Goal: Task Accomplishment & Management: Manage account settings

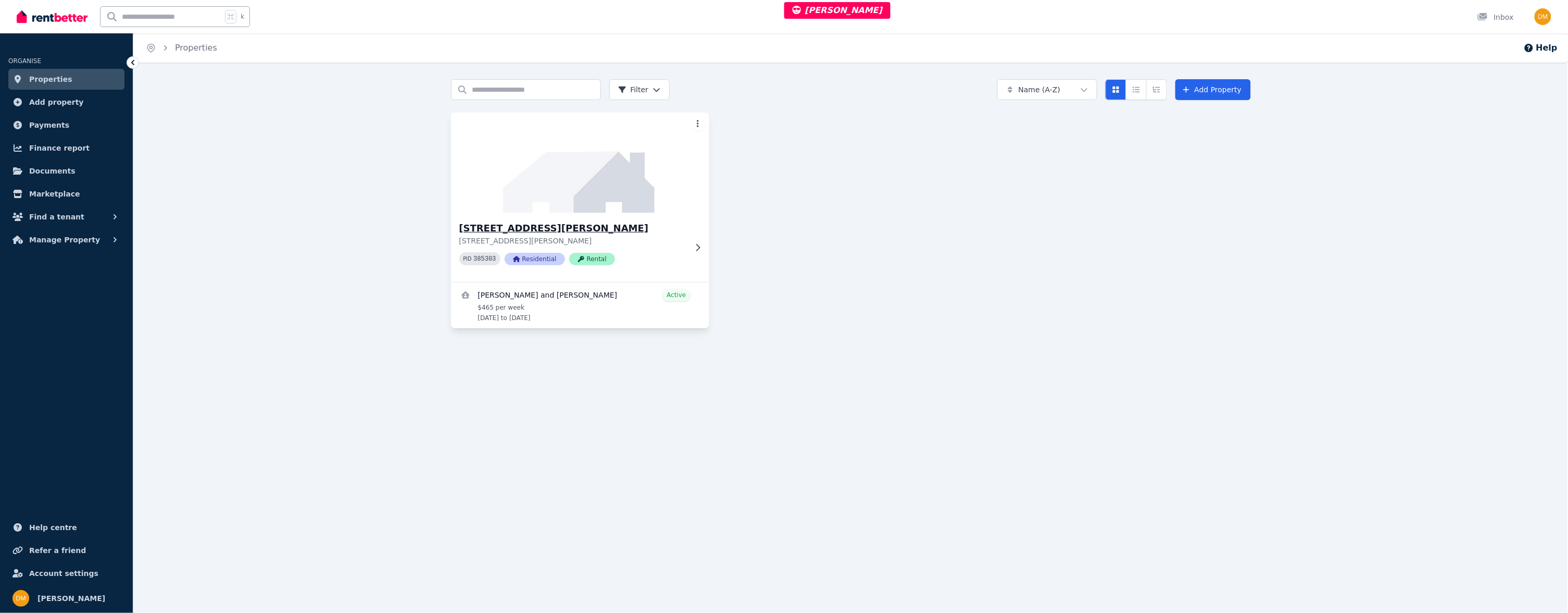
click at [562, 219] on div "[STREET_ADDRESS][PERSON_NAME][PERSON_NAME] 385303 Residential Rental" at bounding box center [580, 247] width 259 height 69
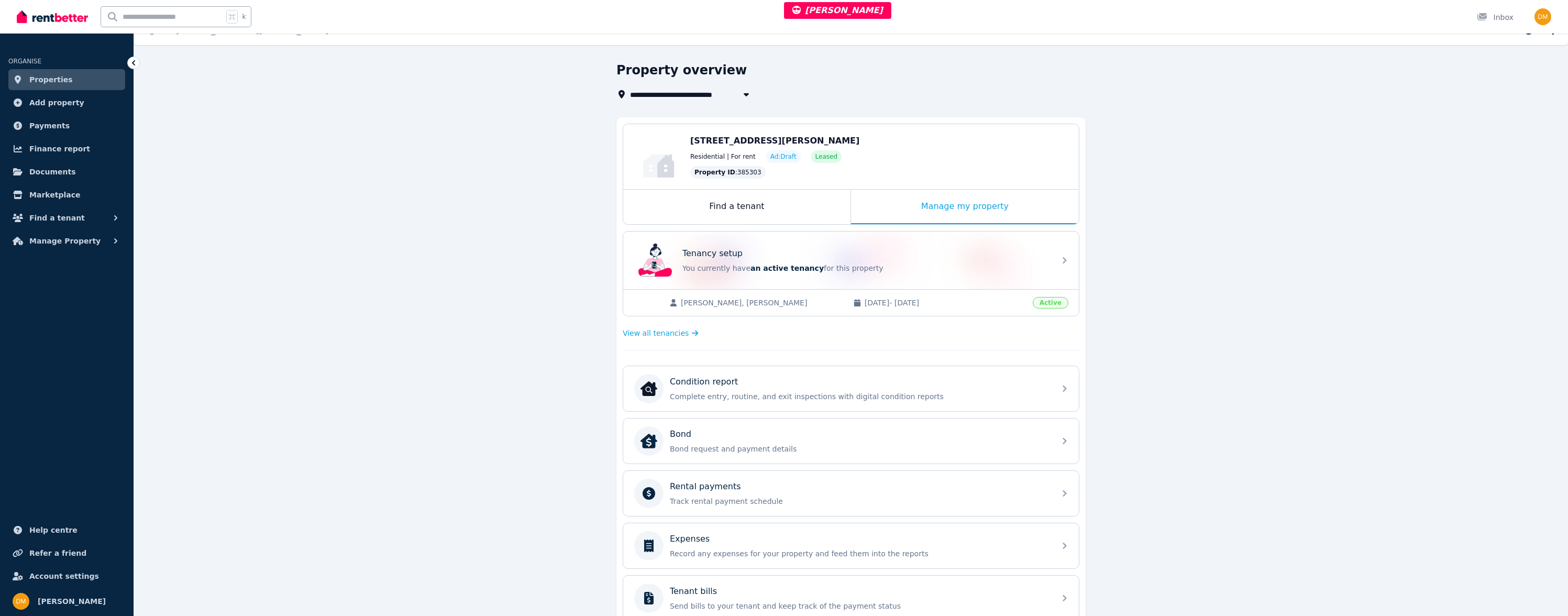
scroll to position [65, 0]
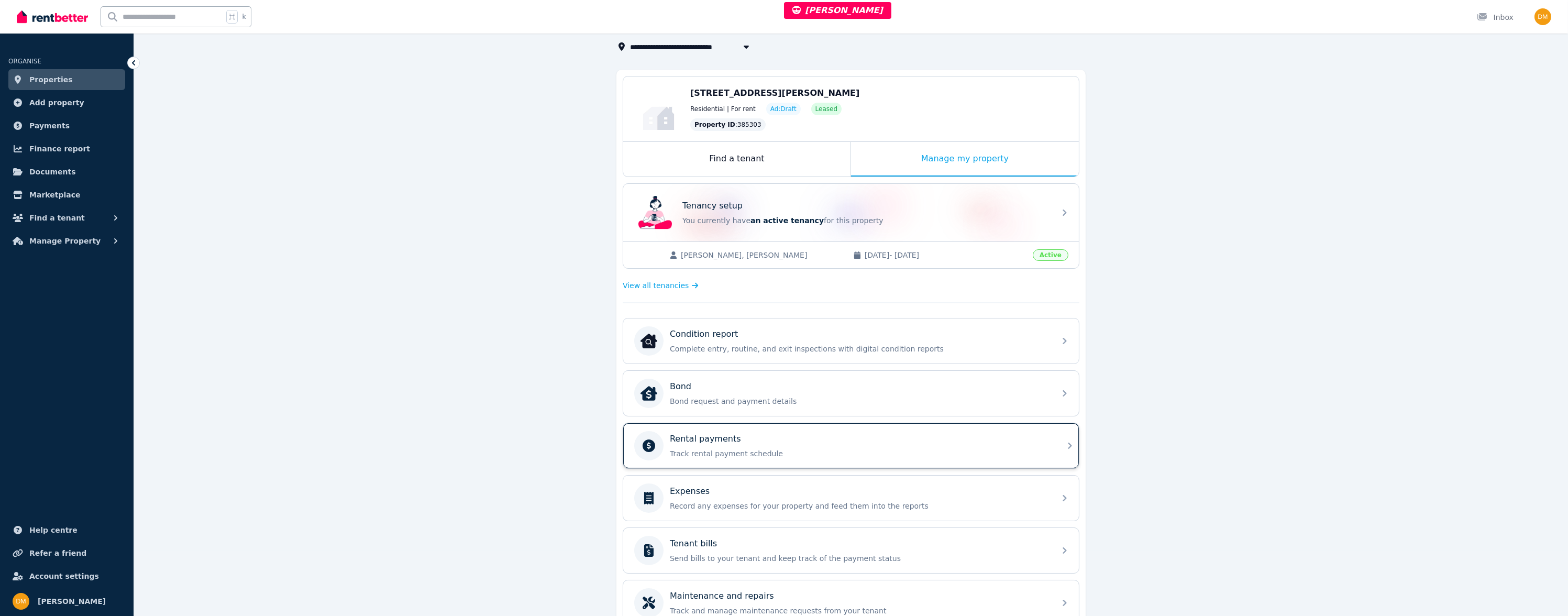
click at [713, 453] on p "Track rental payment schedule" at bounding box center [860, 454] width 379 height 10
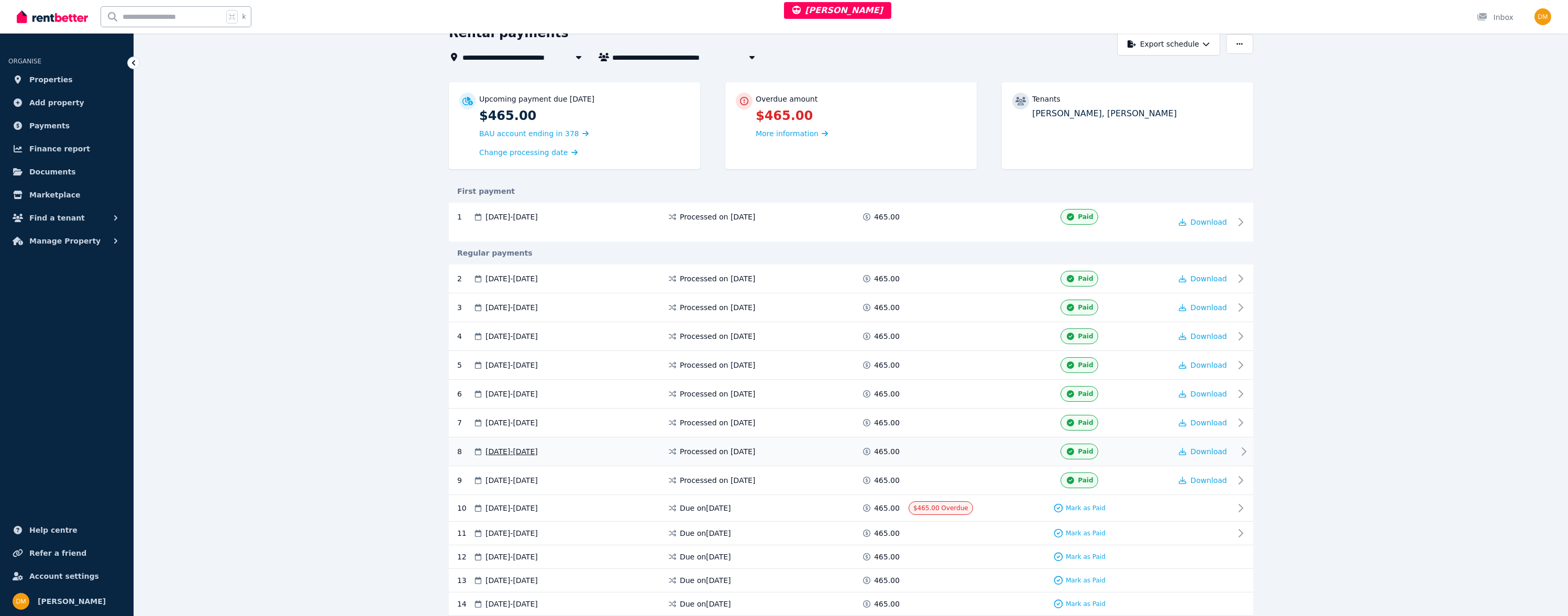
scroll to position [141, 0]
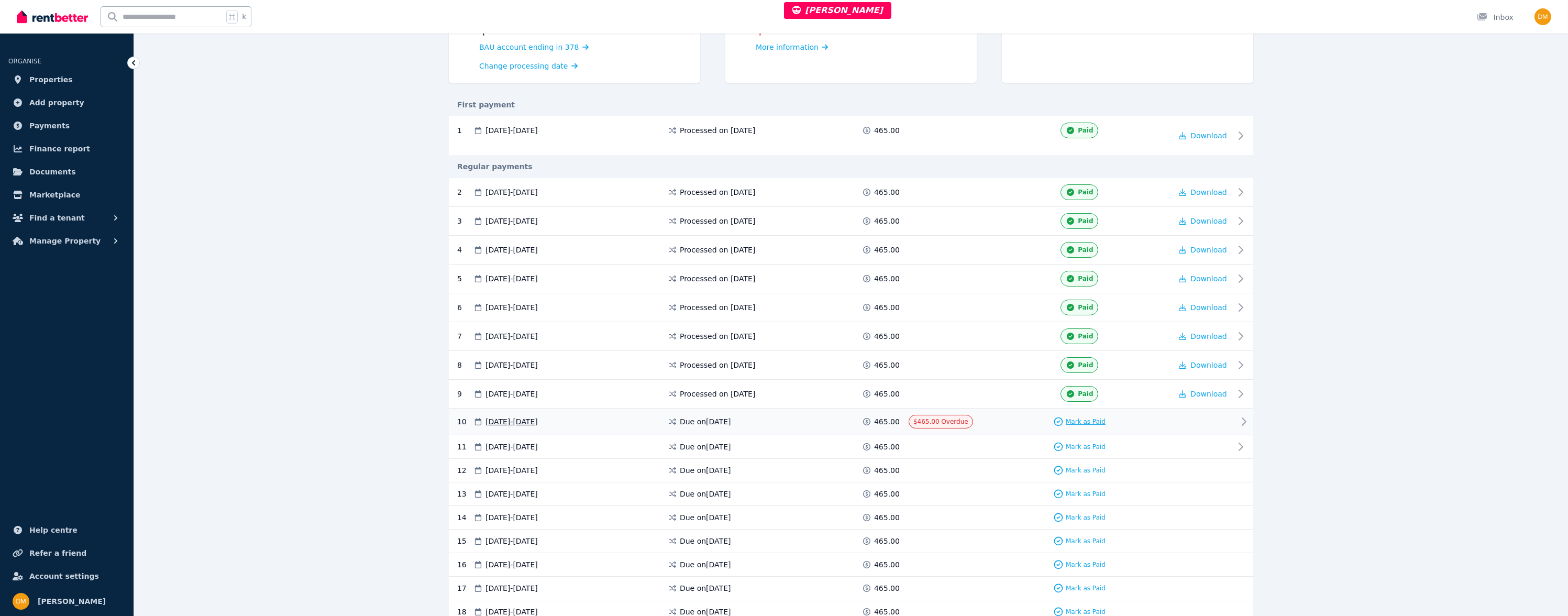
click at [1097, 417] on span "Mark as Paid" at bounding box center [1085, 421] width 40 height 8
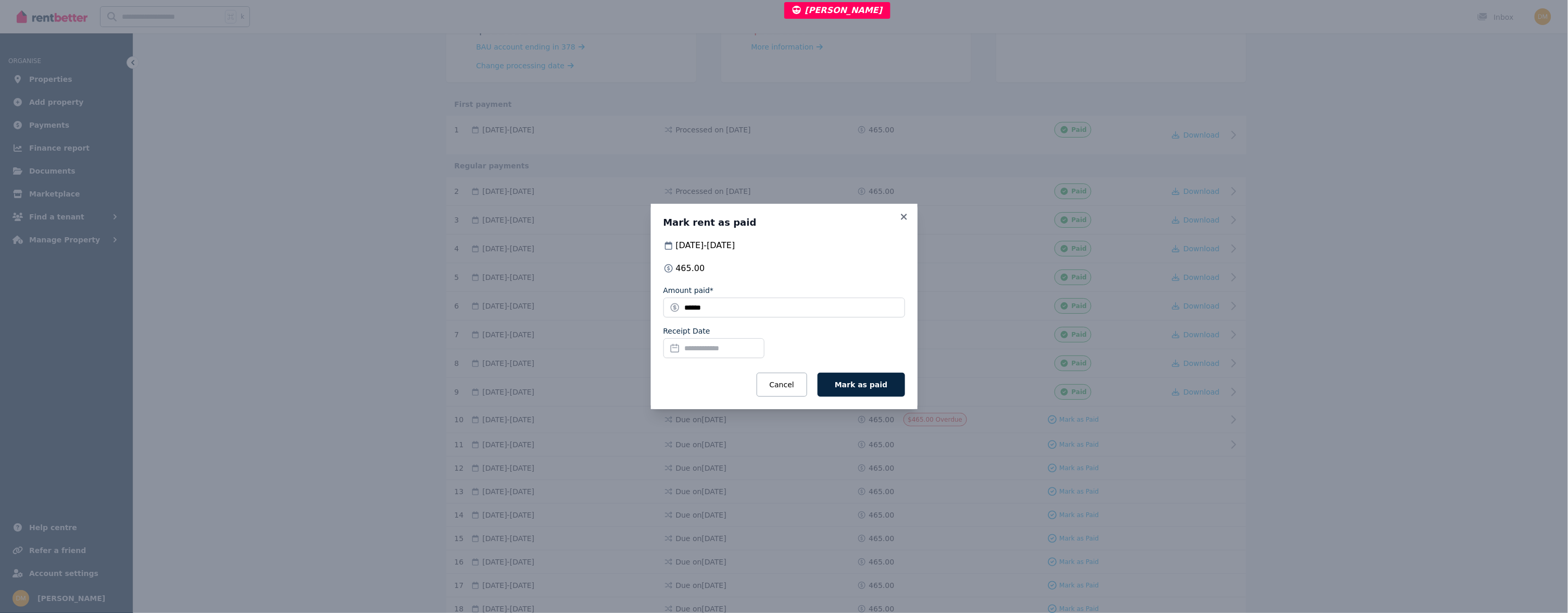
click at [846, 338] on div "Receipt Date" at bounding box center [784, 344] width 242 height 36
click at [815, 335] on div "Receipt Date" at bounding box center [784, 344] width 242 height 36
click at [714, 348] on input "Receipt Date" at bounding box center [714, 348] width 101 height 20
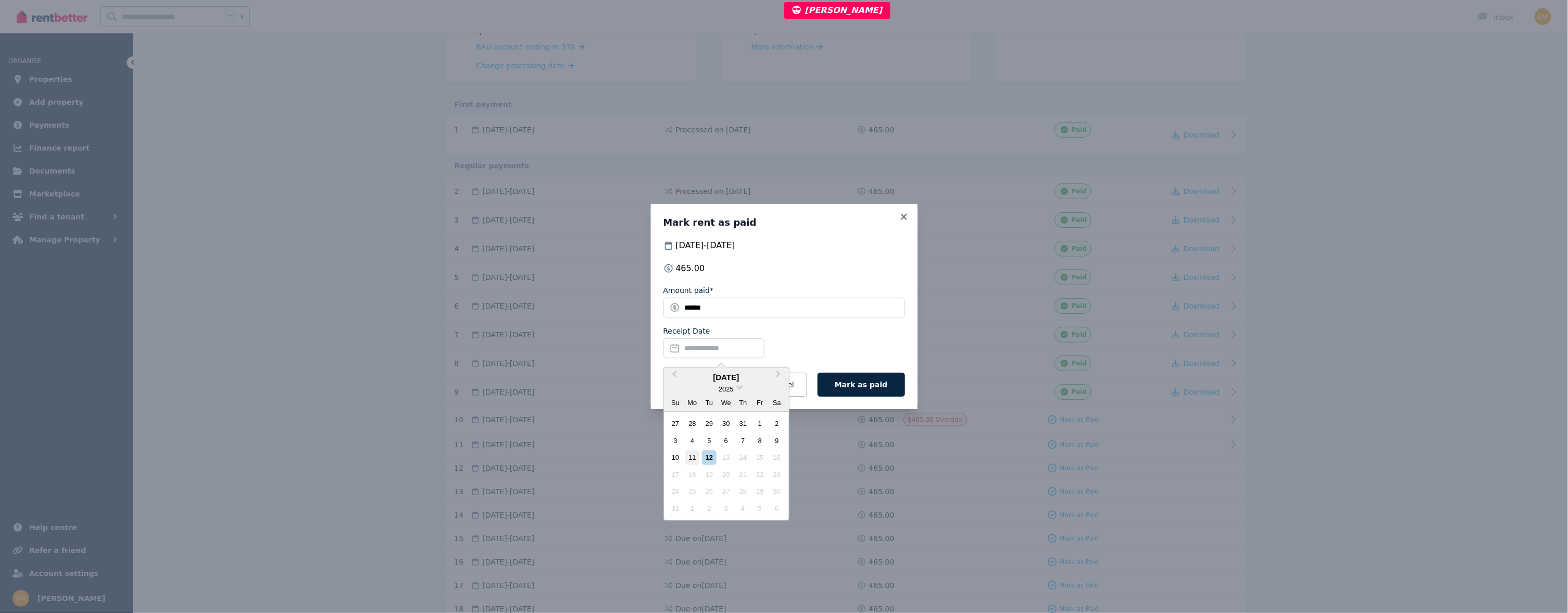
click at [696, 461] on div "11" at bounding box center [692, 457] width 14 height 14
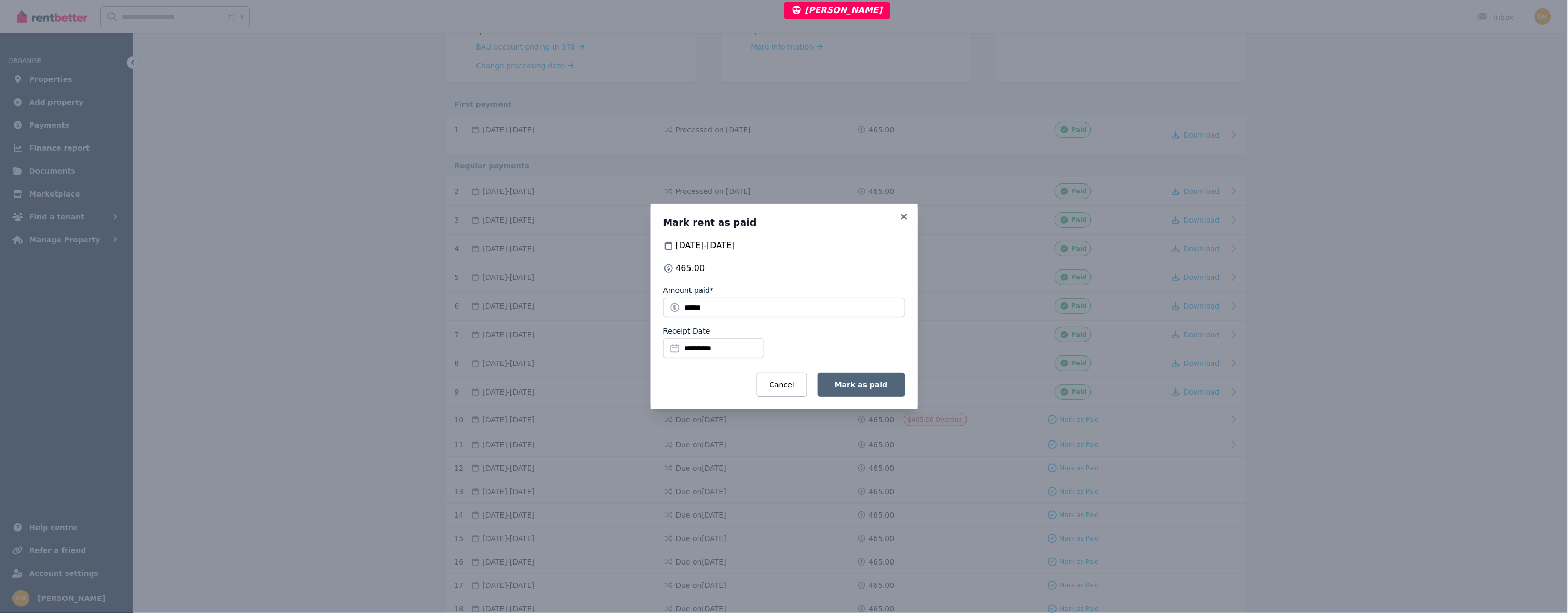
click at [854, 383] on span "Mark as paid" at bounding box center [861, 385] width 53 height 8
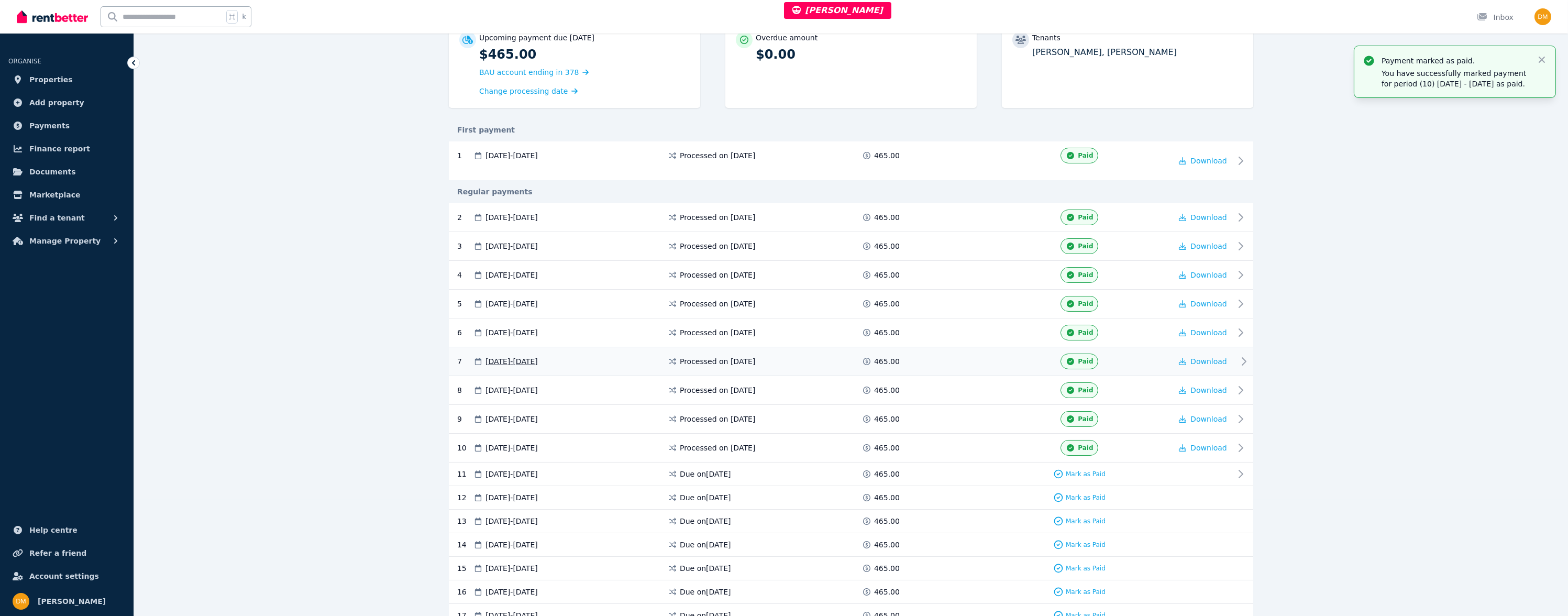
scroll to position [0, 0]
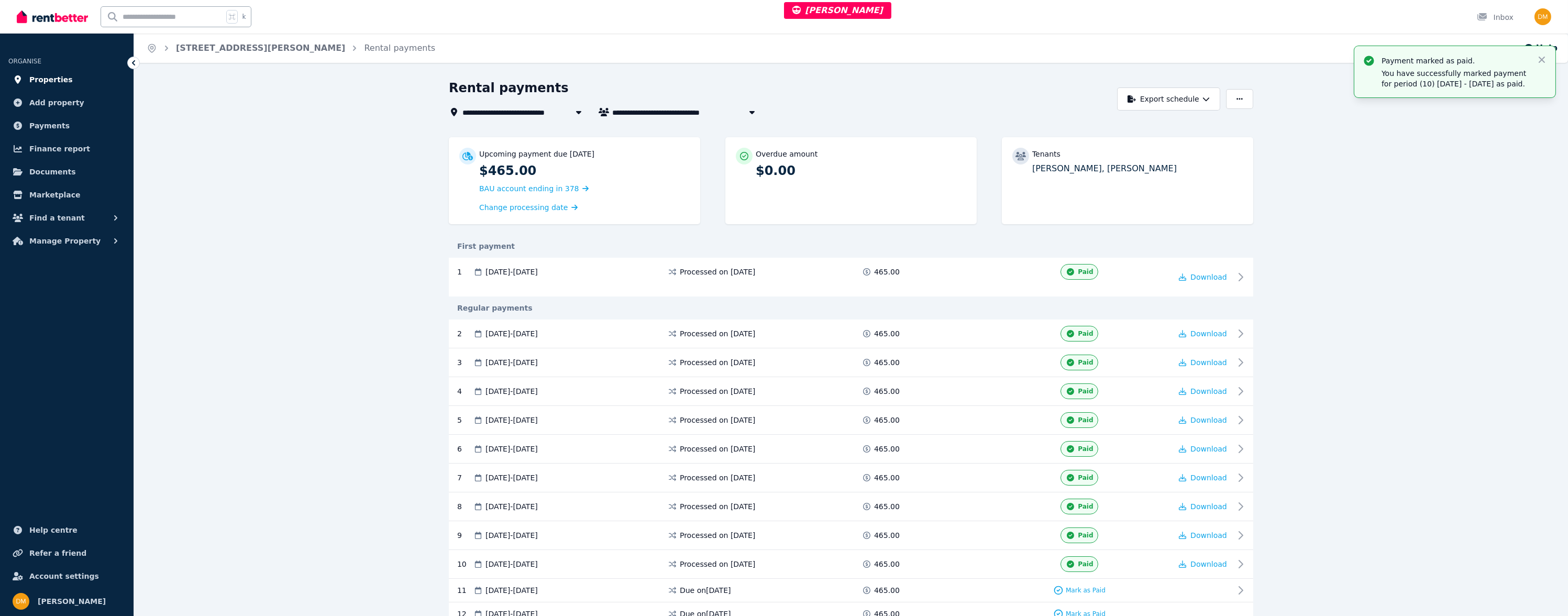
click at [53, 82] on span "Properties" at bounding box center [51, 79] width 44 height 12
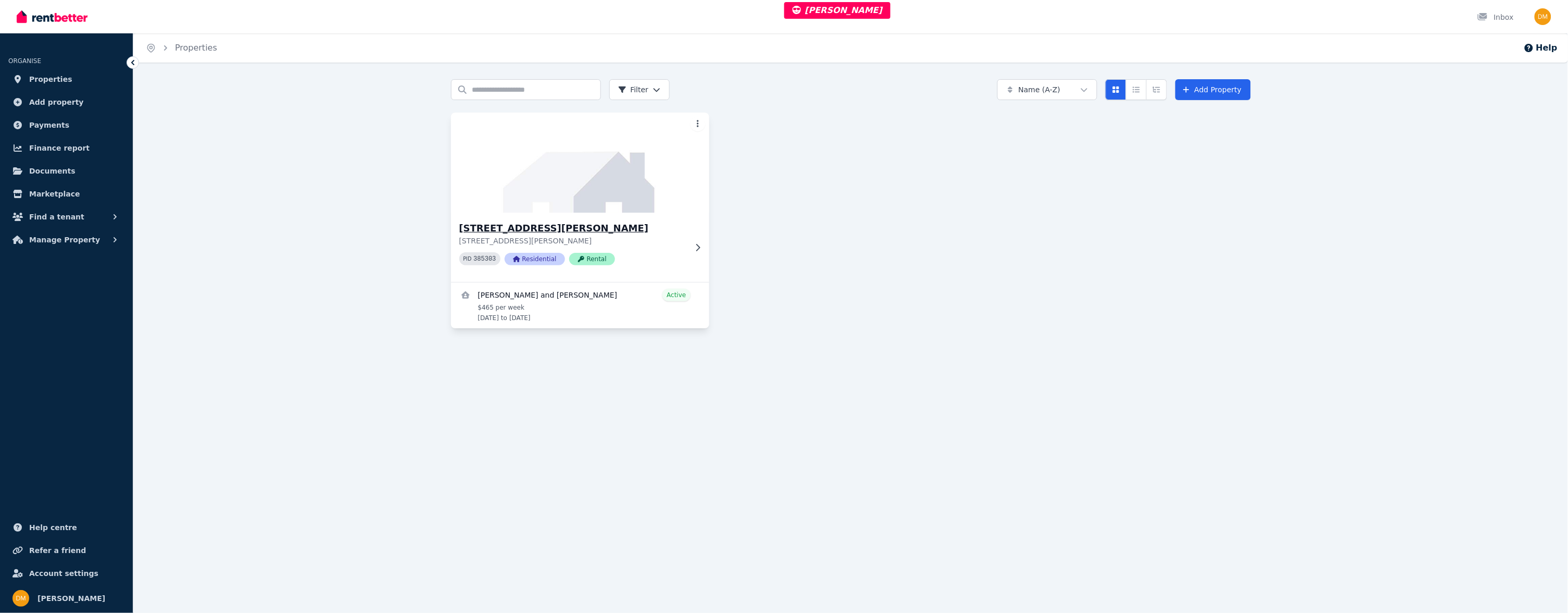
click at [588, 230] on h3 "[STREET_ADDRESS][PERSON_NAME]" at bounding box center [573, 228] width 227 height 14
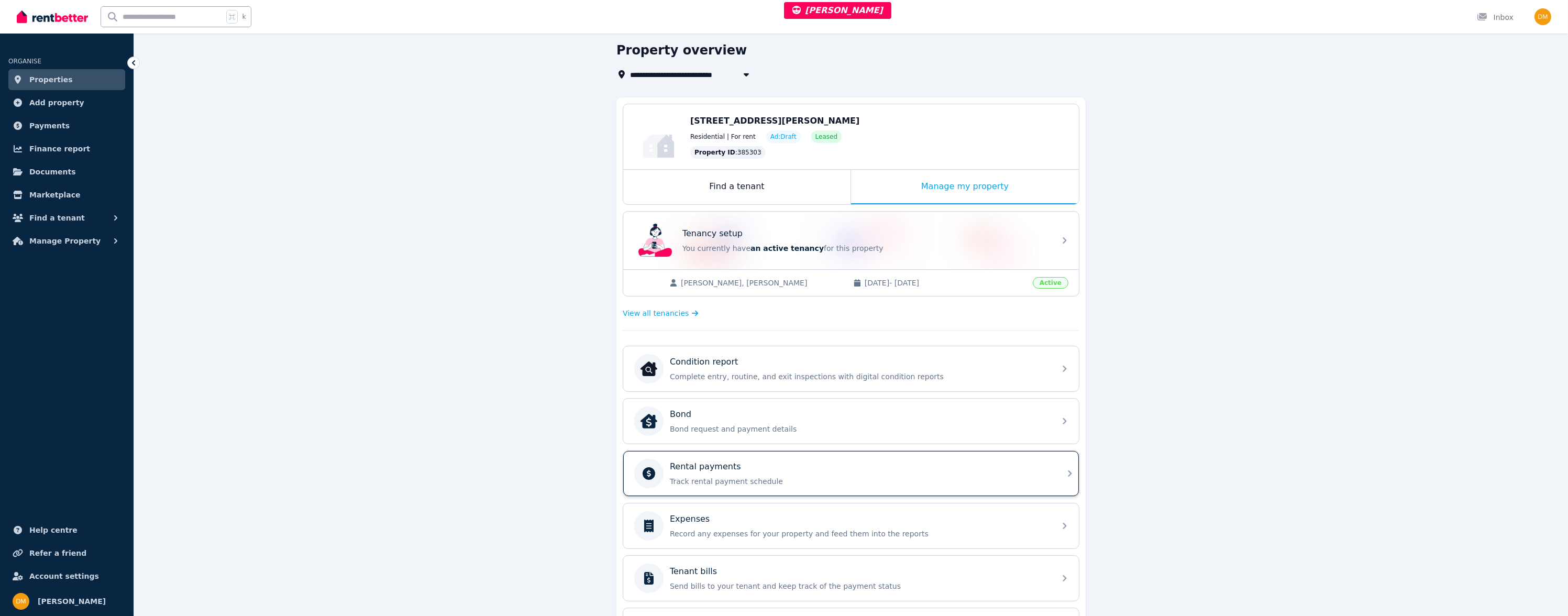
scroll to position [81, 0]
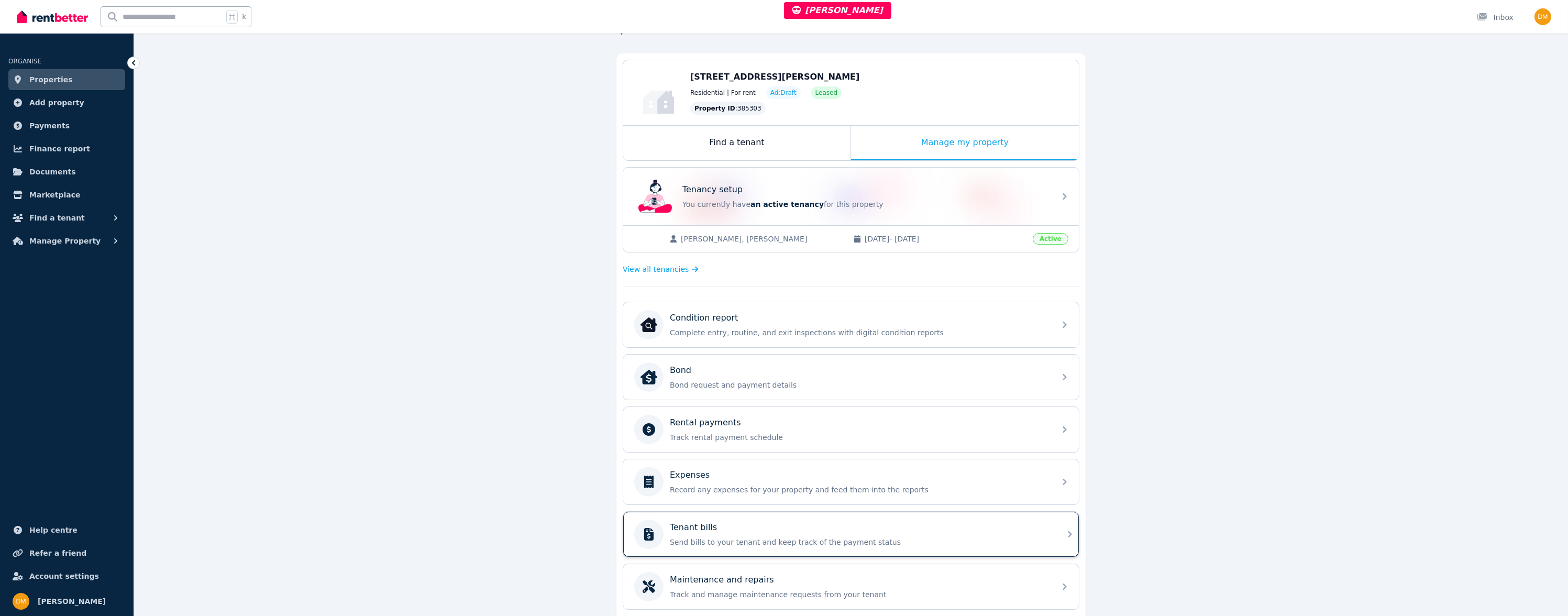
click at [737, 529] on div "Tenant bills" at bounding box center [860, 527] width 379 height 12
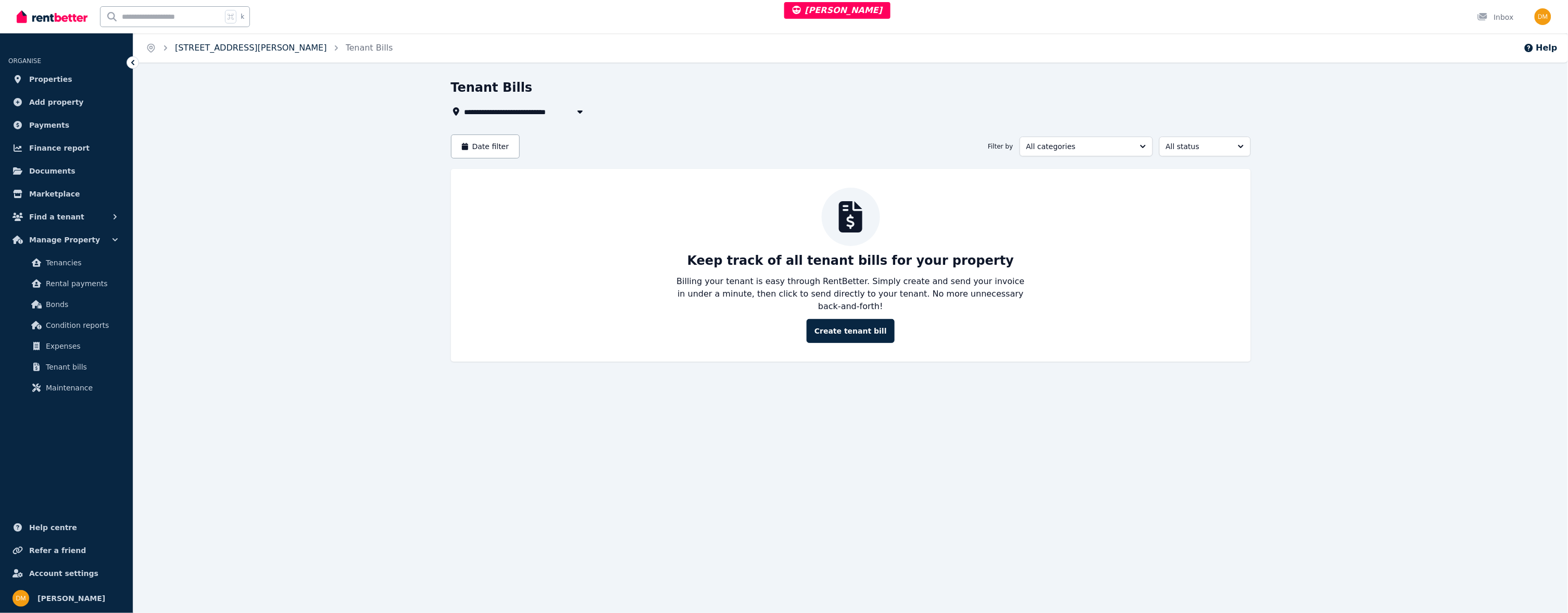
click at [246, 47] on link "[STREET_ADDRESS][PERSON_NAME]" at bounding box center [251, 47] width 152 height 10
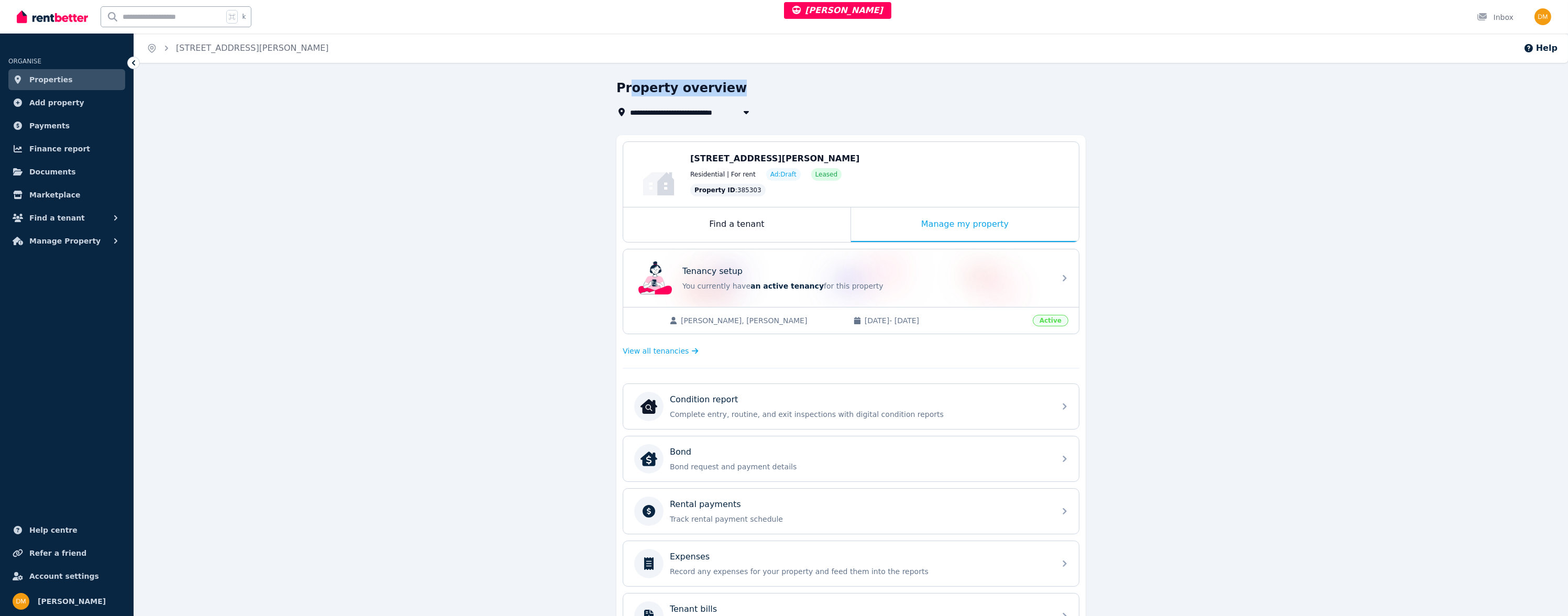
drag, startPoint x: 634, startPoint y: 84, endPoint x: 753, endPoint y: 96, distance: 119.6
click at [753, 96] on div "Property overview" at bounding box center [848, 89] width 463 height 20
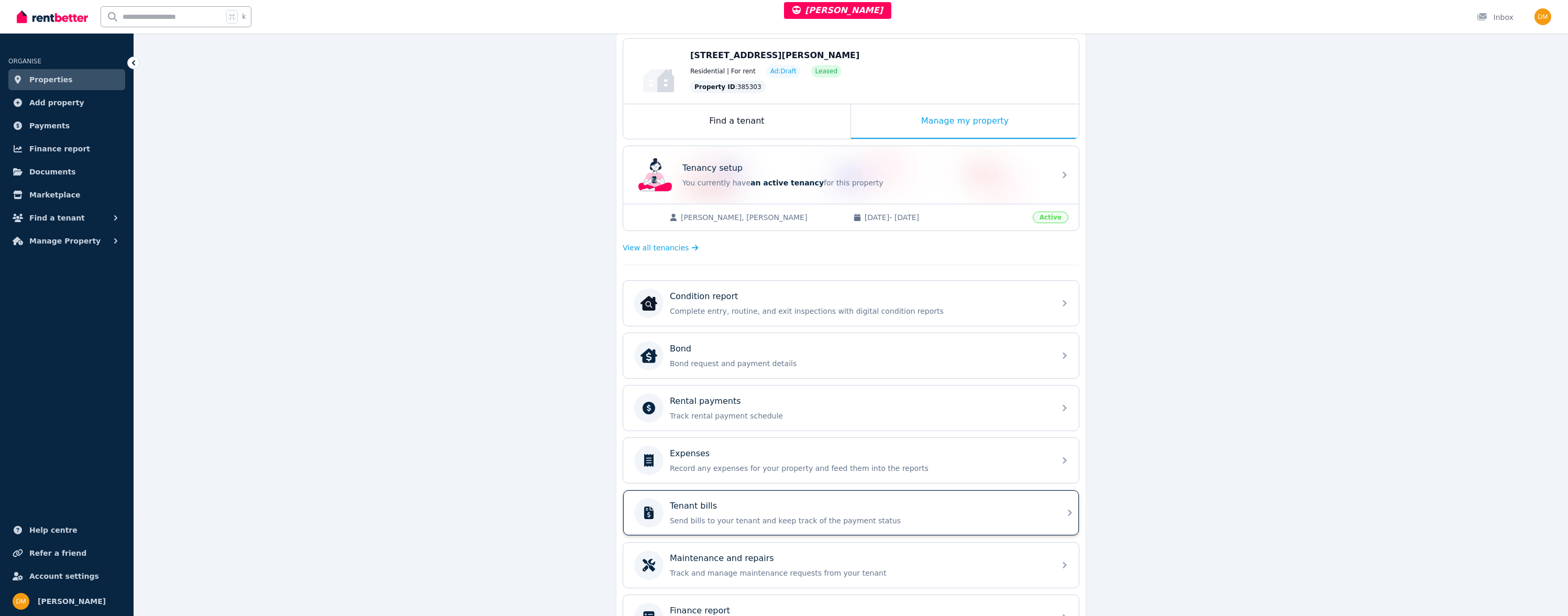
click at [806, 502] on div "Tenant bills" at bounding box center [860, 506] width 379 height 12
